Goal: Transaction & Acquisition: Purchase product/service

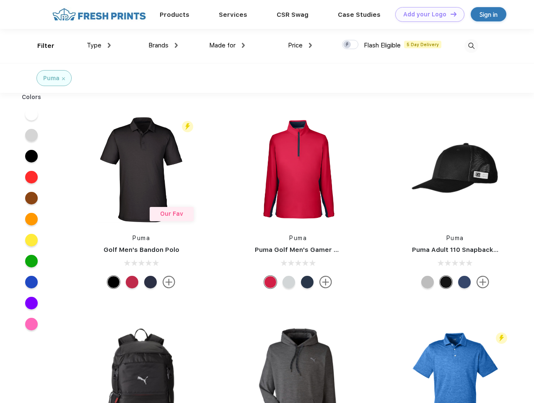
click at [427, 14] on link "Add your Logo Design Tool" at bounding box center [430, 14] width 69 height 15
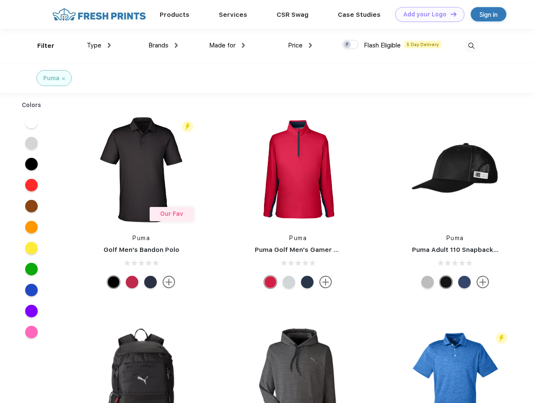
click at [0, 0] on div "Design Tool" at bounding box center [0, 0] width 0 height 0
click at [450, 14] on link "Add your Logo Design Tool" at bounding box center [430, 14] width 69 height 15
click at [40, 46] on div "Filter" at bounding box center [45, 46] width 17 height 10
click at [99, 45] on span "Type" at bounding box center [94, 46] width 15 height 8
click at [163, 45] on span "Brands" at bounding box center [159, 46] width 20 height 8
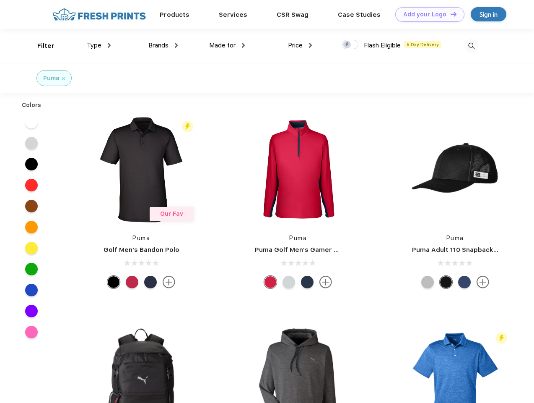
click at [227, 45] on span "Made for" at bounding box center [222, 46] width 26 height 8
click at [300, 45] on span "Price" at bounding box center [295, 46] width 15 height 8
click at [351, 45] on div at bounding box center [350, 44] width 16 height 9
click at [348, 45] on input "checkbox" at bounding box center [344, 41] width 5 height 5
click at [472, 46] on img at bounding box center [472, 46] width 14 height 14
